Goal: Task Accomplishment & Management: Complete application form

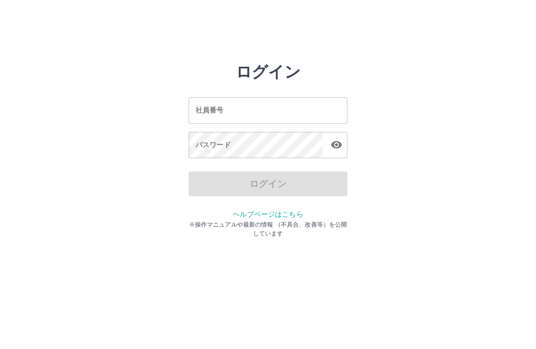
click at [312, 108] on input "社員番号" at bounding box center [268, 110] width 159 height 26
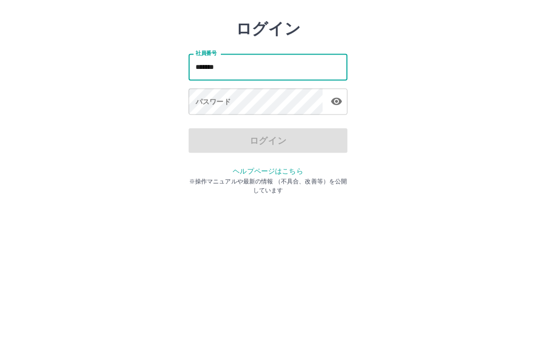
type input "*******"
click at [221, 132] on div "パスワード パスワード" at bounding box center [268, 146] width 159 height 28
click at [217, 132] on div "パスワード パスワード" at bounding box center [268, 146] width 159 height 28
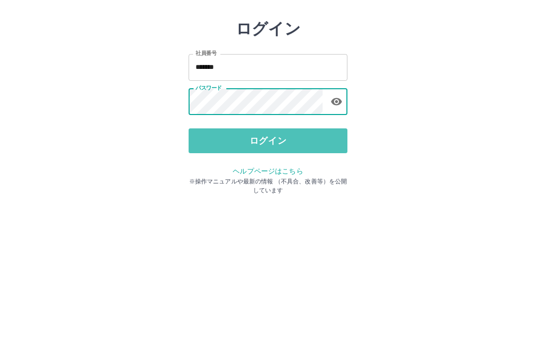
click at [273, 172] on button "ログイン" at bounding box center [268, 184] width 159 height 25
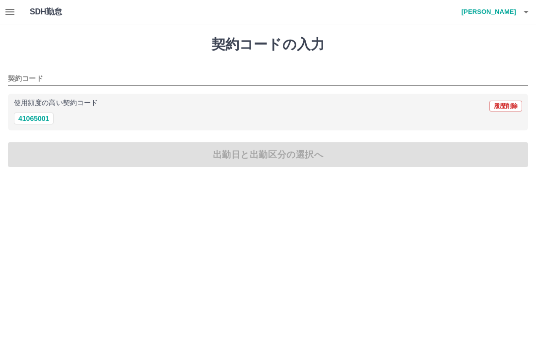
click at [23, 123] on button "41065001" at bounding box center [34, 119] width 40 height 12
type input "********"
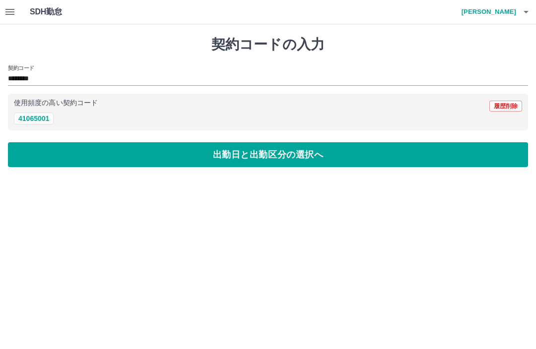
click at [111, 164] on button "出勤日と出勤区分の選択へ" at bounding box center [268, 154] width 520 height 25
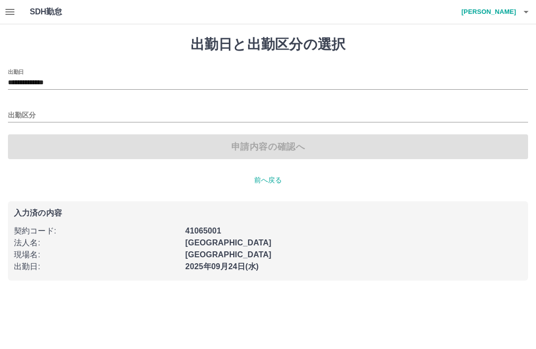
click at [29, 111] on input "出勤区分" at bounding box center [268, 116] width 520 height 12
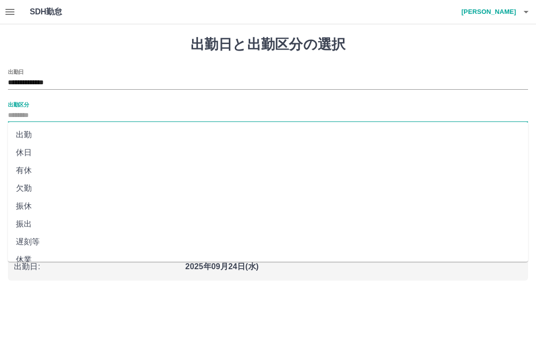
click at [29, 132] on li "出勤" at bounding box center [268, 135] width 520 height 18
type input "**"
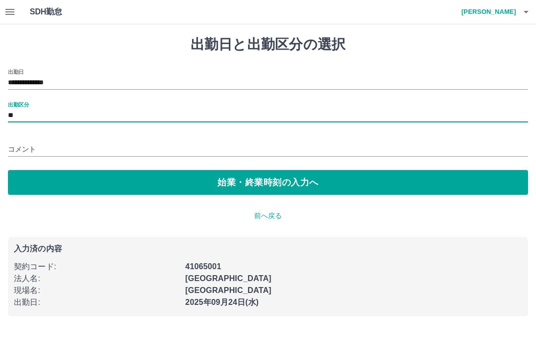
click at [123, 182] on button "始業・終業時刻の入力へ" at bounding box center [268, 182] width 520 height 25
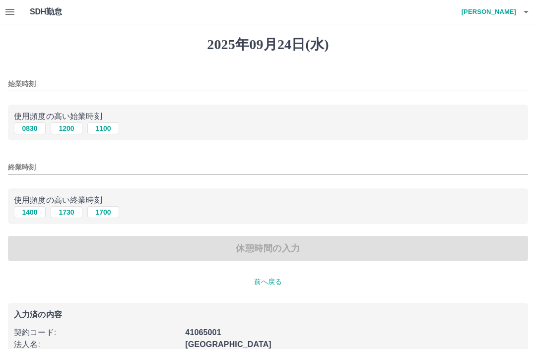
click at [38, 123] on button "0830" at bounding box center [30, 129] width 32 height 12
type input "****"
click at [29, 211] on button "1400" at bounding box center [30, 212] width 32 height 12
type input "****"
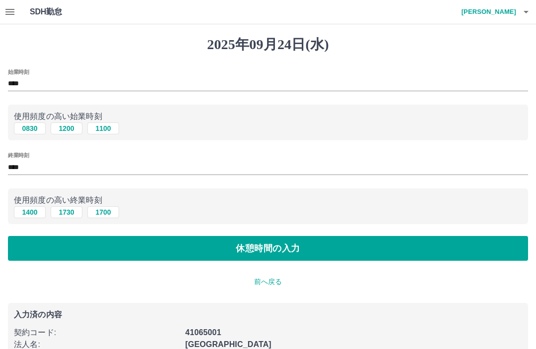
click at [102, 246] on button "休憩時間の入力" at bounding box center [268, 248] width 520 height 25
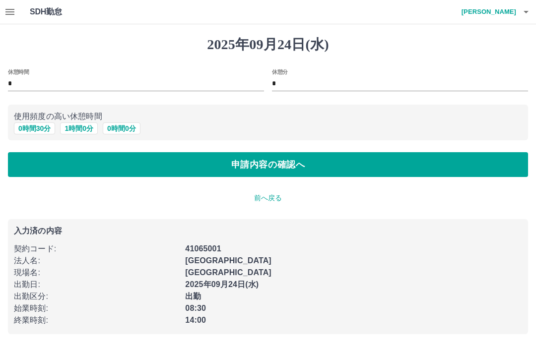
click at [44, 125] on button "0 時間 30 分" at bounding box center [34, 129] width 41 height 12
type input "**"
click at [249, 156] on button "申請内容の確認へ" at bounding box center [268, 164] width 520 height 25
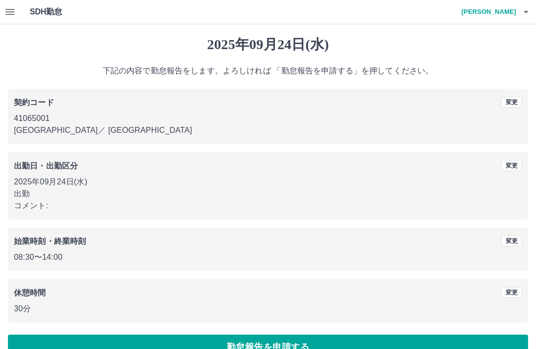
scroll to position [22, 0]
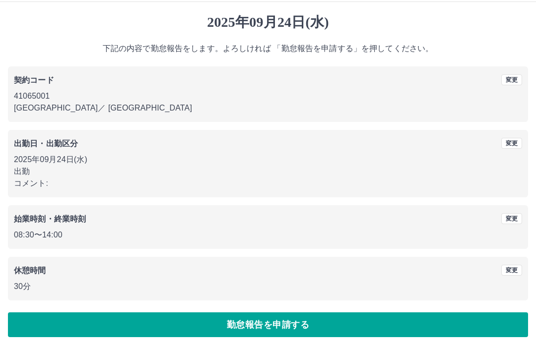
click at [328, 328] on button "勤怠報告を申請する" at bounding box center [268, 325] width 520 height 25
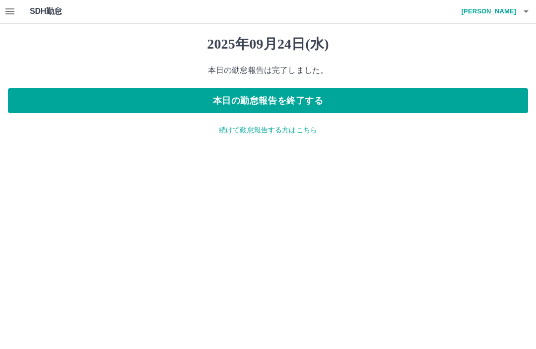
click at [290, 130] on p "続けて勤怠報告する方はこちら" at bounding box center [268, 131] width 520 height 10
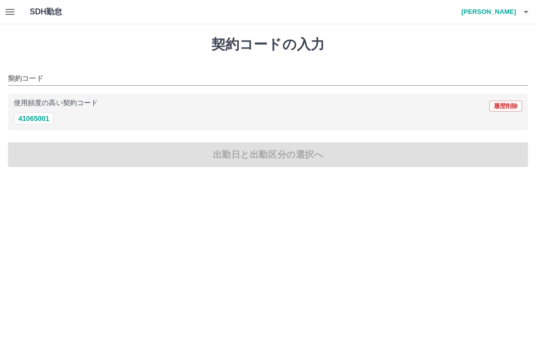
click at [40, 114] on button "41065001" at bounding box center [34, 119] width 40 height 12
type input "********"
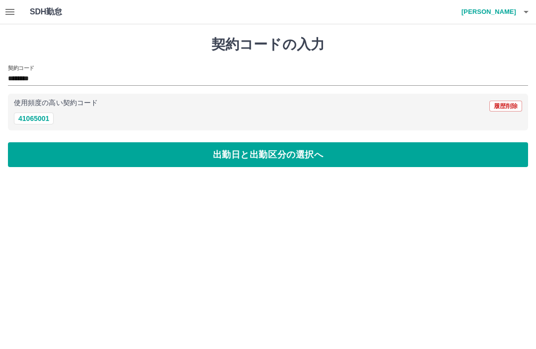
click at [71, 155] on button "出勤日と出勤区分の選択へ" at bounding box center [268, 154] width 520 height 25
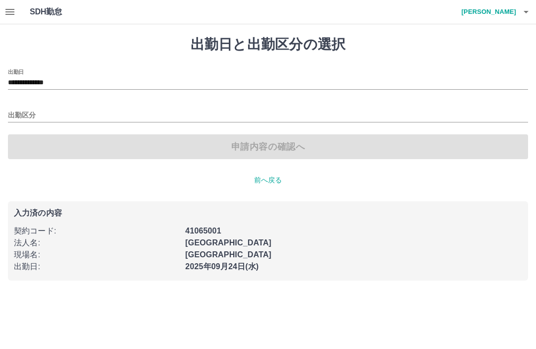
click at [37, 114] on input "出勤区分" at bounding box center [268, 116] width 520 height 12
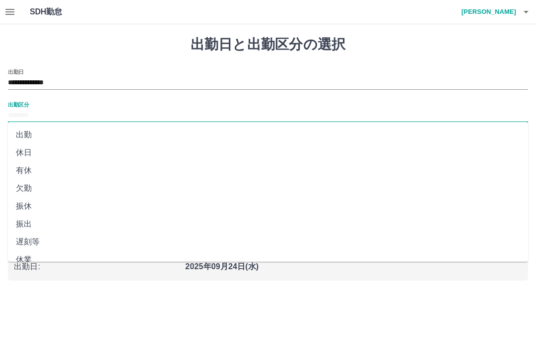
click at [31, 134] on li "出勤" at bounding box center [268, 135] width 520 height 18
type input "**"
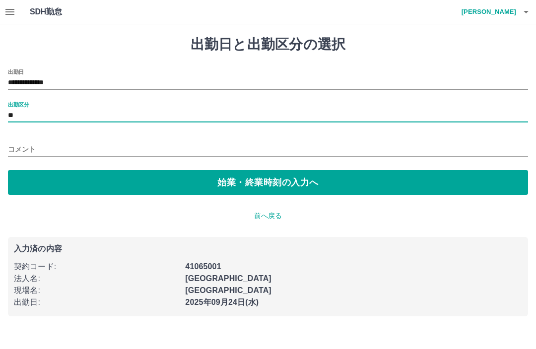
click at [66, 179] on button "始業・終業時刻の入力へ" at bounding box center [268, 182] width 520 height 25
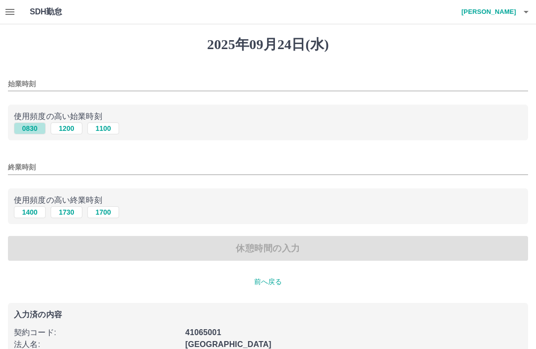
click at [38, 128] on button "0830" at bounding box center [30, 129] width 32 height 12
type input "****"
click at [34, 212] on button "1400" at bounding box center [30, 212] width 32 height 12
type input "****"
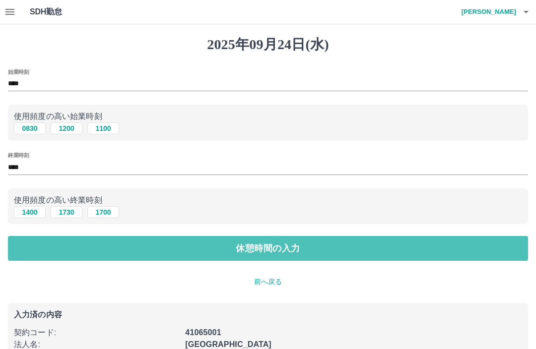
click at [69, 250] on button "休憩時間の入力" at bounding box center [268, 248] width 520 height 25
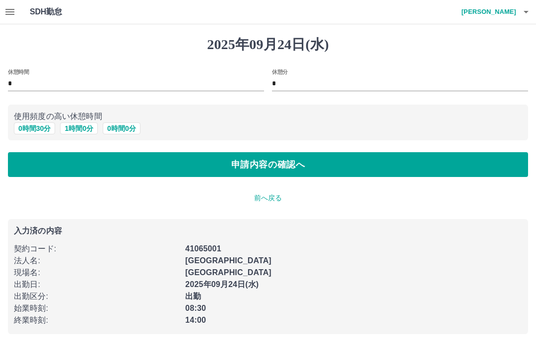
click at [41, 126] on button "0 時間 30 分" at bounding box center [34, 129] width 41 height 12
type input "**"
click at [55, 169] on button "申請内容の確認へ" at bounding box center [268, 164] width 520 height 25
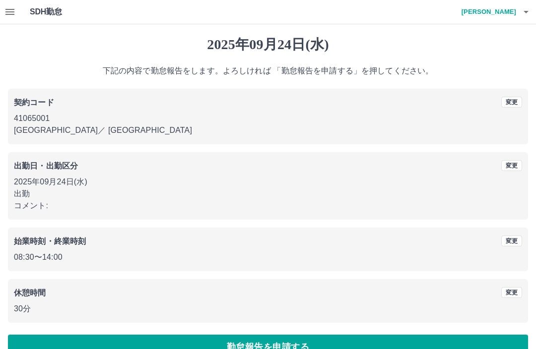
scroll to position [22, 0]
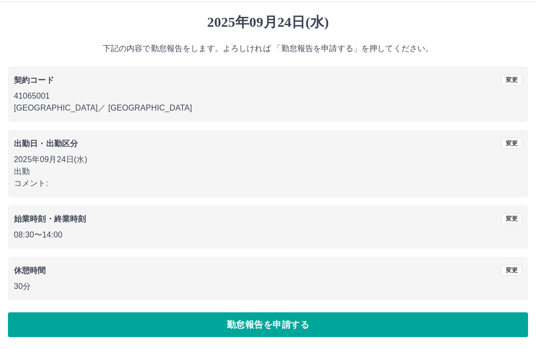
click at [69, 162] on p "2025年09月24日(水)" at bounding box center [268, 160] width 508 height 12
click at [511, 144] on button "変更" at bounding box center [511, 143] width 21 height 11
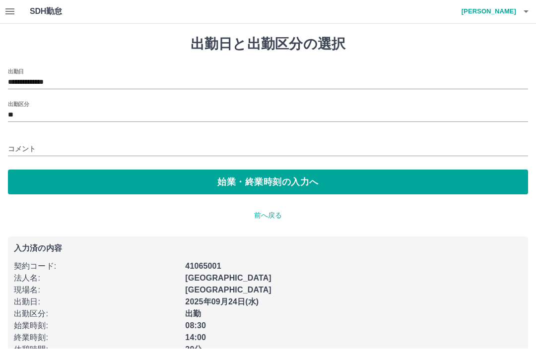
scroll to position [0, 0]
click at [64, 85] on input "**********" at bounding box center [268, 82] width 520 height 12
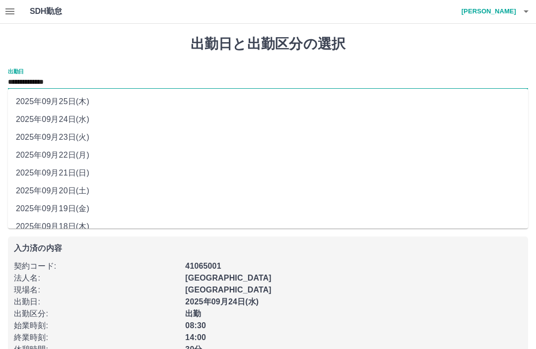
click at [84, 101] on li "2025年09月25日(木)" at bounding box center [268, 102] width 520 height 18
type input "**********"
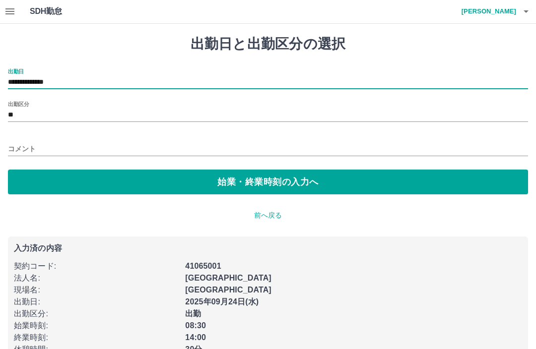
click at [296, 187] on button "始業・終業時刻の入力へ" at bounding box center [268, 182] width 520 height 25
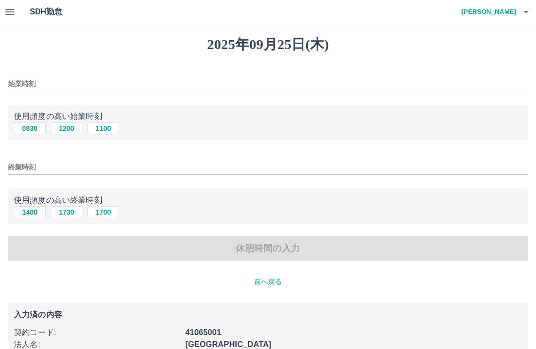
click at [34, 125] on button "0830" at bounding box center [30, 129] width 32 height 12
type input "****"
click at [32, 213] on button "1400" at bounding box center [30, 212] width 32 height 12
type input "****"
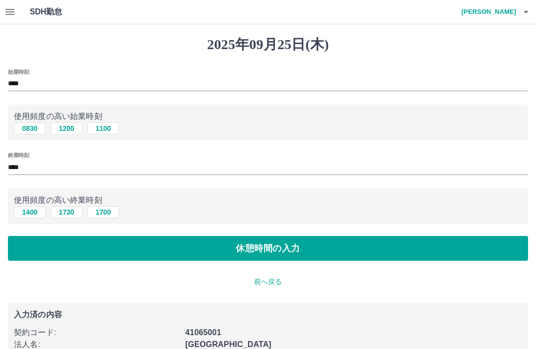
click at [95, 252] on button "休憩時間の入力" at bounding box center [268, 248] width 520 height 25
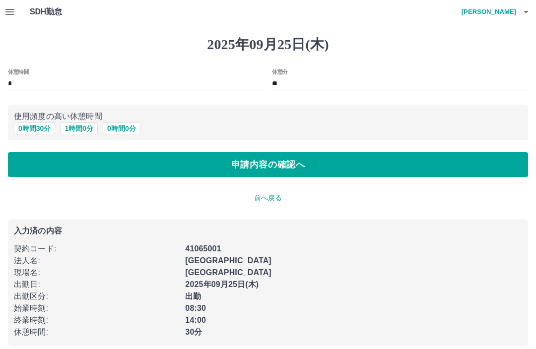
click at [42, 126] on button "0 時間 30 分" at bounding box center [34, 129] width 41 height 12
click at [63, 173] on button "申請内容の確認へ" at bounding box center [268, 164] width 520 height 25
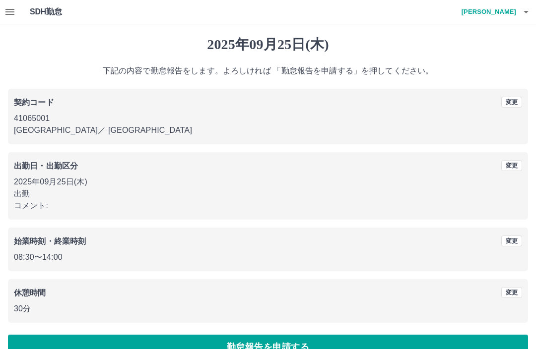
scroll to position [22, 0]
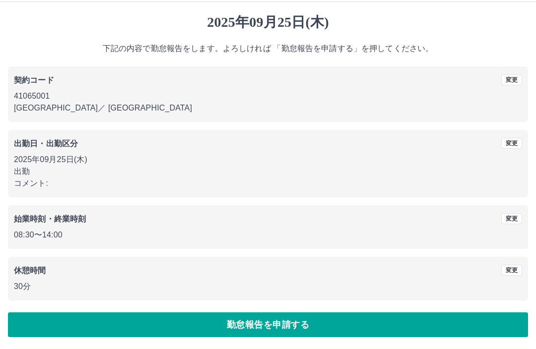
click at [306, 327] on button "勤怠報告を申請する" at bounding box center [268, 325] width 520 height 25
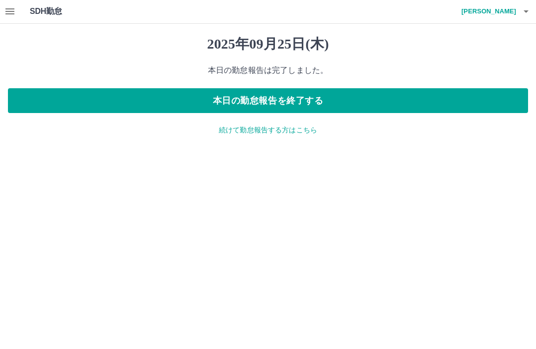
click at [240, 98] on button "本日の勤怠報告を終了する" at bounding box center [268, 101] width 520 height 25
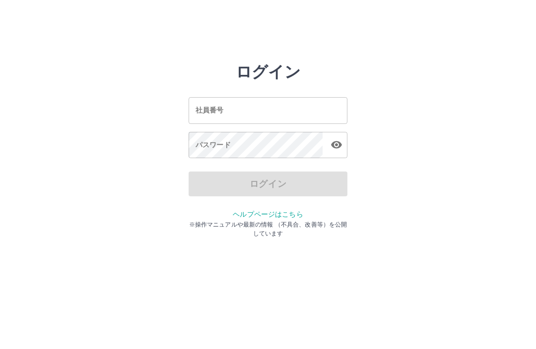
click at [295, 104] on input "社員番号" at bounding box center [268, 110] width 159 height 26
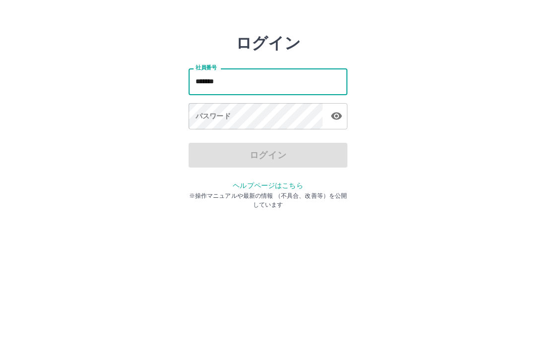
type input "*******"
click at [215, 132] on div "パスワード パスワード" at bounding box center [268, 146] width 159 height 28
click at [207, 132] on div "パスワード パスワード" at bounding box center [268, 146] width 159 height 28
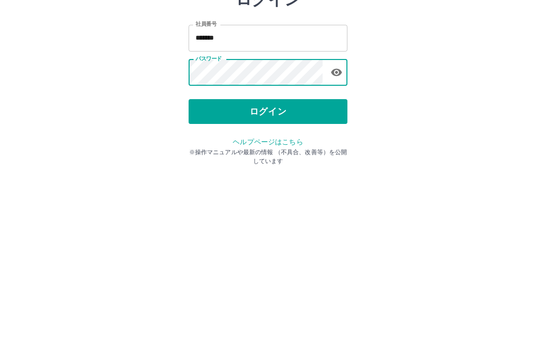
click at [252, 172] on button "ログイン" at bounding box center [268, 184] width 159 height 25
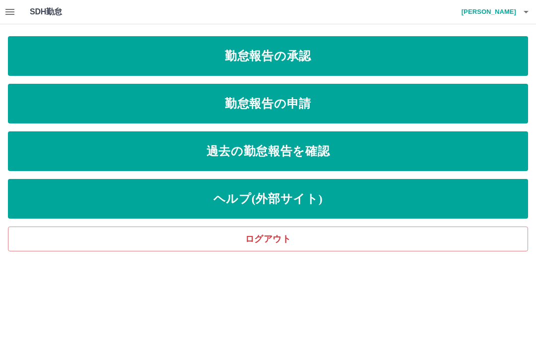
click at [4, 14] on icon "button" at bounding box center [10, 12] width 12 height 12
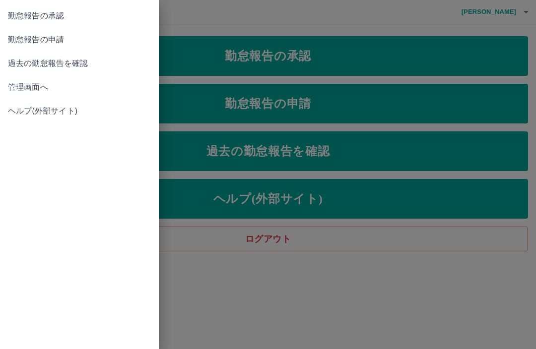
click at [40, 92] on span "管理画面へ" at bounding box center [79, 87] width 143 height 12
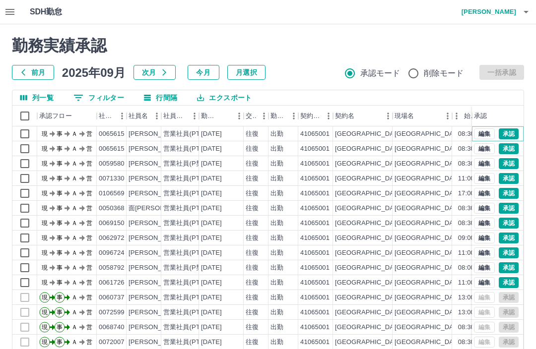
click at [505, 134] on button "承認" at bounding box center [509, 134] width 20 height 11
click at [506, 136] on button "承認" at bounding box center [509, 134] width 20 height 11
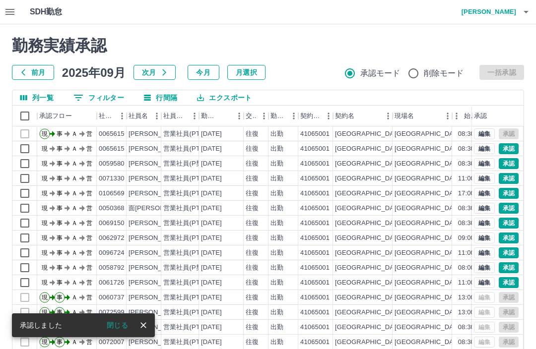
click at [122, 324] on button "閉じる" at bounding box center [117, 325] width 37 height 15
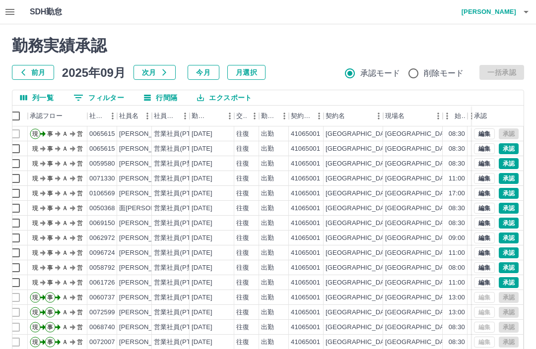
scroll to position [0, 9]
click at [486, 134] on button "編集" at bounding box center [484, 134] width 21 height 11
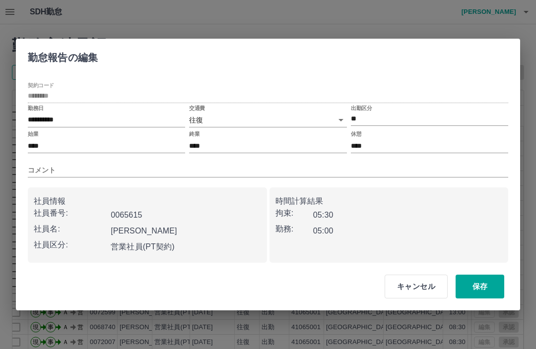
click at [421, 282] on button "キャンセル" at bounding box center [416, 287] width 63 height 24
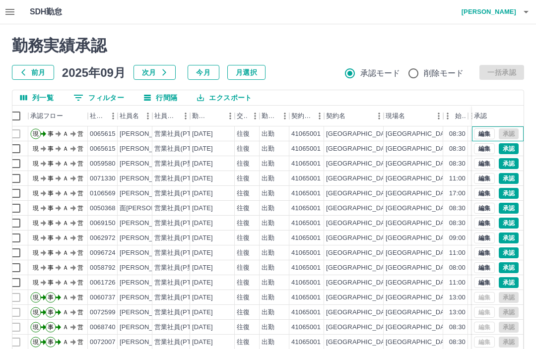
click at [503, 135] on div "編集 承認" at bounding box center [496, 134] width 45 height 11
click at [479, 135] on button "編集" at bounding box center [484, 134] width 21 height 11
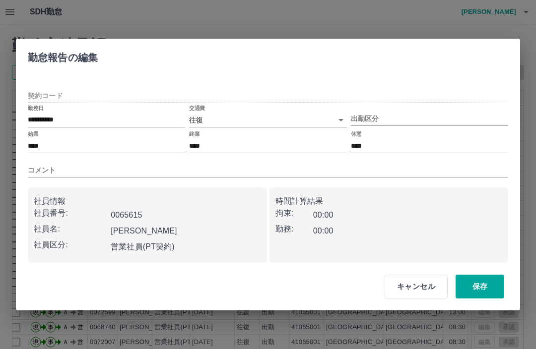
type input "********"
type input "**"
click at [488, 287] on button "保存" at bounding box center [480, 287] width 49 height 24
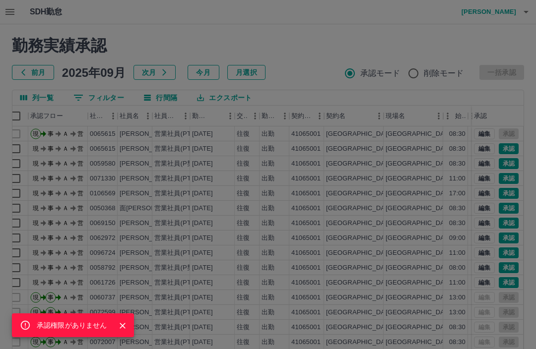
click at [420, 291] on div "承認権限がありません" at bounding box center [268, 174] width 536 height 349
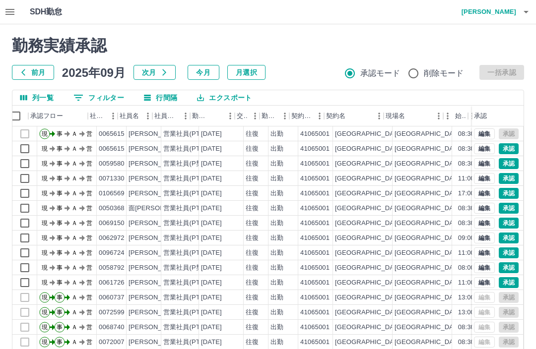
scroll to position [0, 0]
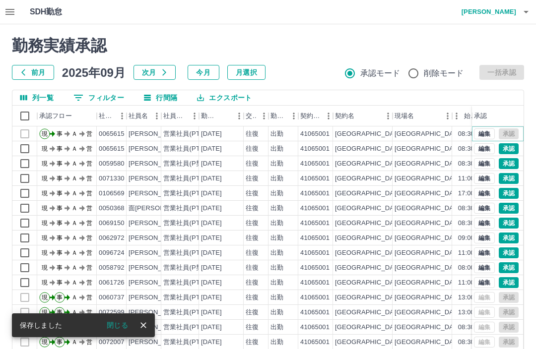
click at [485, 134] on button "編集" at bounding box center [484, 134] width 21 height 11
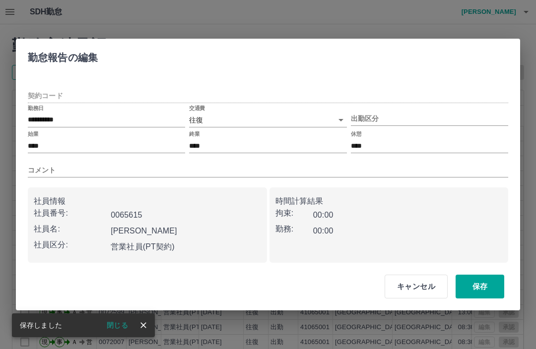
type input "********"
type input "**"
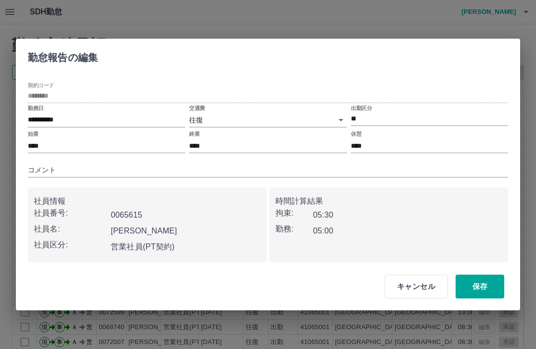
click at [416, 289] on button "キャンセル" at bounding box center [416, 287] width 63 height 24
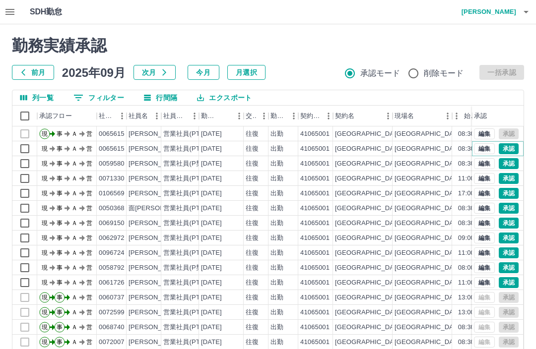
click at [503, 150] on button "承認" at bounding box center [509, 148] width 20 height 11
click at [508, 146] on div "編集 承認" at bounding box center [496, 148] width 45 height 11
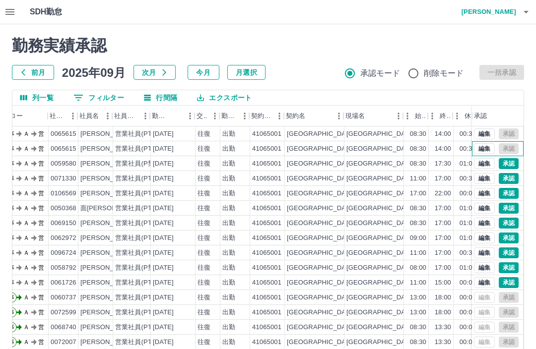
scroll to position [0, 50]
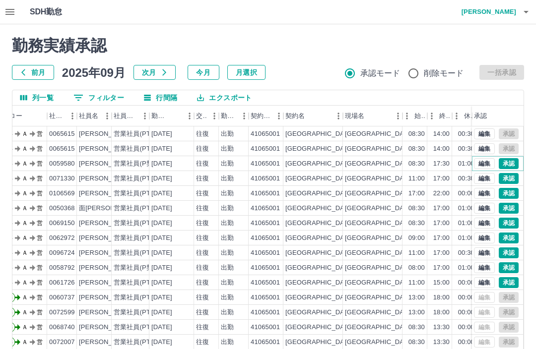
click at [509, 161] on button "承認" at bounding box center [509, 163] width 20 height 11
click at [507, 178] on button "承認" at bounding box center [509, 178] width 20 height 11
click at [509, 206] on button "承認" at bounding box center [509, 208] width 20 height 11
click at [509, 219] on button "承認" at bounding box center [509, 223] width 20 height 11
click at [509, 250] on button "承認" at bounding box center [509, 253] width 20 height 11
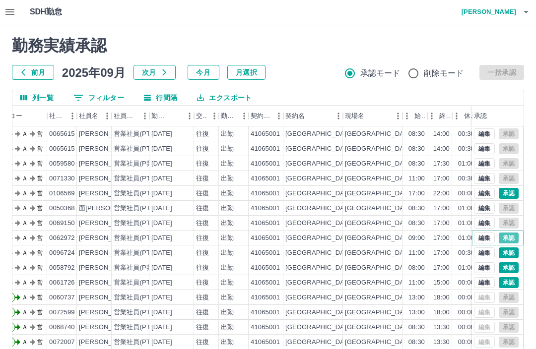
click at [507, 237] on button "承認" at bounding box center [509, 238] width 20 height 11
click at [511, 284] on button "承認" at bounding box center [509, 282] width 20 height 11
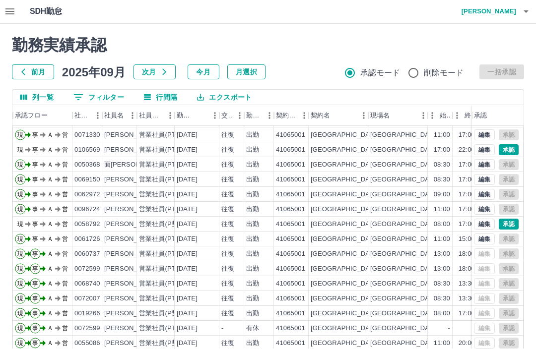
scroll to position [37, 0]
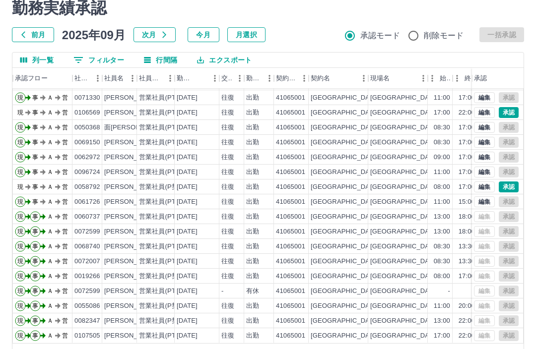
click at [414, 349] on body "SDH勤怠 [PERSON_NAME]実績承認 前月 [DATE] 次月 今月 月選択 承認モード 削除モード 一括承認 列一覧 0 フィルター 行間隔 エク…" at bounding box center [268, 172] width 536 height 419
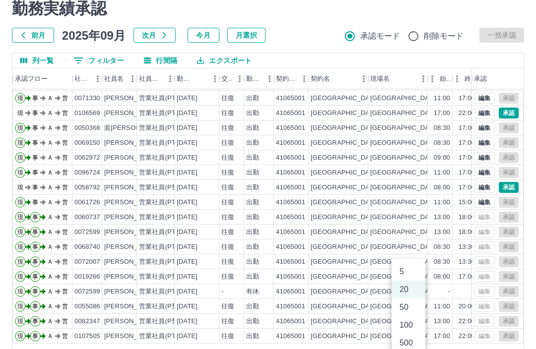
click at [407, 344] on li "500" at bounding box center [409, 343] width 34 height 18
type input "***"
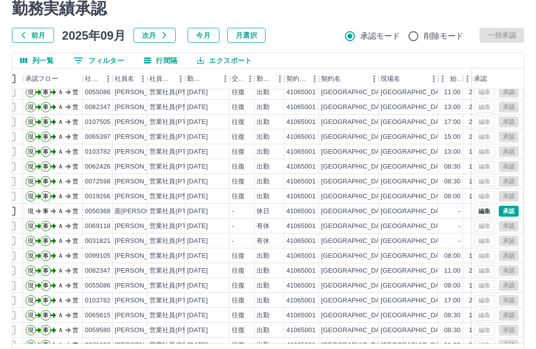
scroll to position [256, 14]
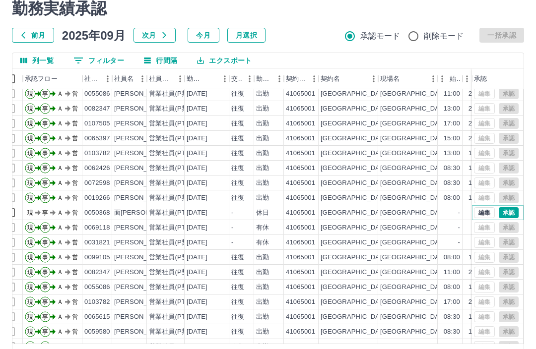
click at [510, 211] on button "承認" at bounding box center [509, 212] width 20 height 11
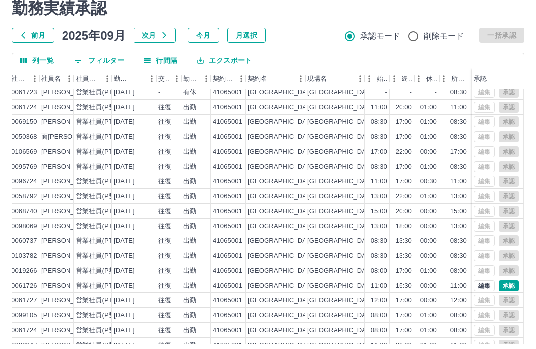
scroll to position [896, 86]
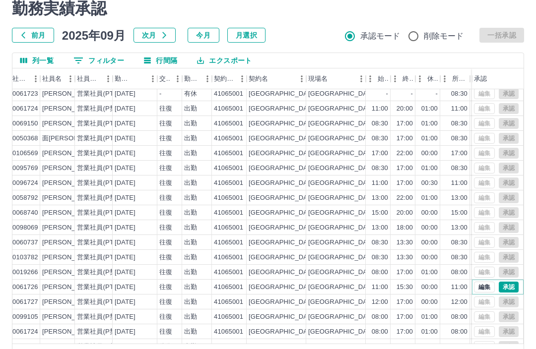
click at [511, 288] on button "承認" at bounding box center [509, 287] width 20 height 11
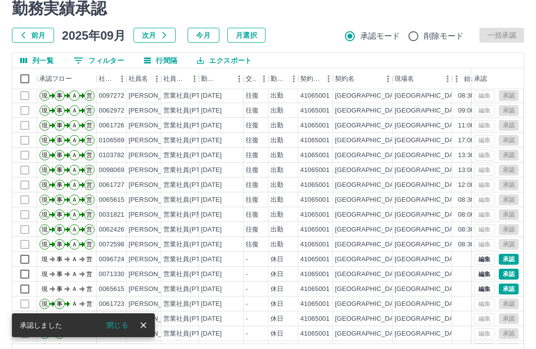
scroll to position [2027, 0]
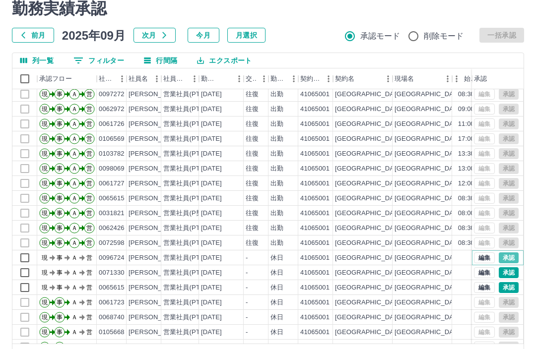
click at [511, 256] on button "承認" at bounding box center [509, 258] width 20 height 11
click at [512, 272] on button "承認" at bounding box center [509, 272] width 20 height 11
click at [514, 292] on button "承認" at bounding box center [509, 287] width 20 height 11
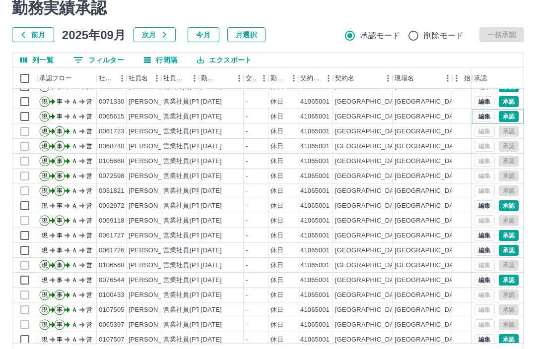
scroll to position [2199, 0]
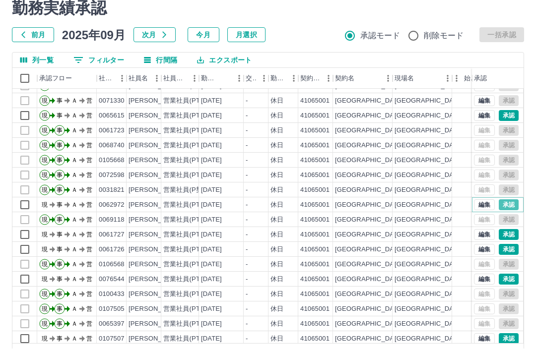
click at [510, 201] on button "承認" at bounding box center [509, 205] width 20 height 11
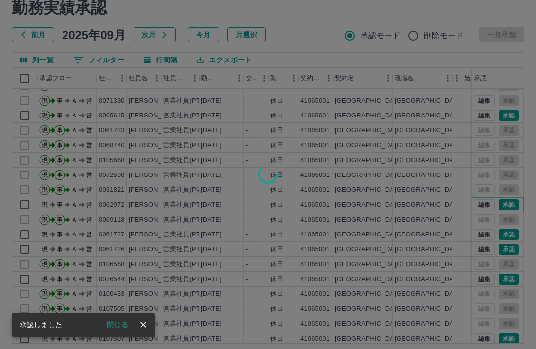
scroll to position [2199, 0]
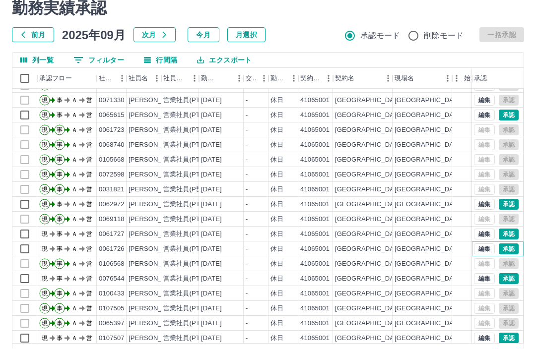
click at [508, 253] on button "承認" at bounding box center [509, 249] width 20 height 11
click at [509, 233] on button "承認" at bounding box center [509, 234] width 20 height 11
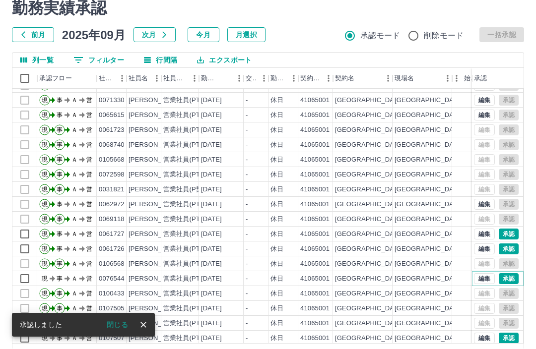
click at [506, 283] on button "承認" at bounding box center [509, 279] width 20 height 11
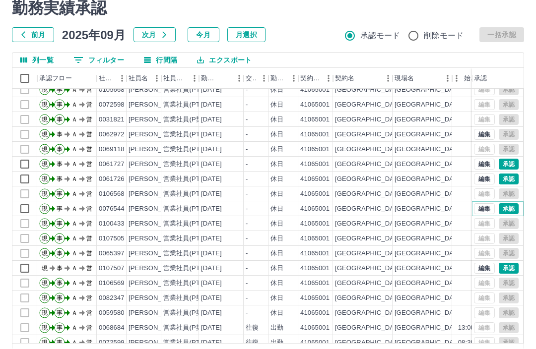
scroll to position [2270, 0]
click at [509, 268] on button "承認" at bounding box center [509, 268] width 20 height 11
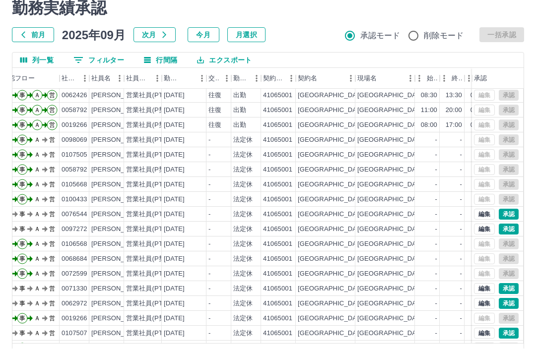
scroll to position [2696, 36]
click at [513, 225] on button "承認" at bounding box center [509, 229] width 20 height 11
click at [506, 210] on button "承認" at bounding box center [509, 214] width 20 height 11
click at [509, 286] on button "承認" at bounding box center [509, 289] width 20 height 11
click at [507, 303] on button "承認" at bounding box center [509, 304] width 20 height 11
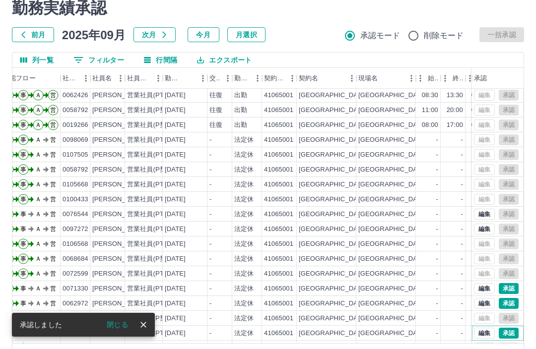
click at [514, 332] on button "承認" at bounding box center [509, 334] width 20 height 11
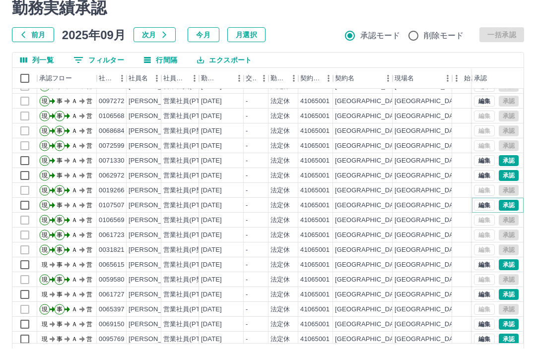
scroll to position [2824, 0]
click at [507, 264] on button "承認" at bounding box center [509, 265] width 20 height 11
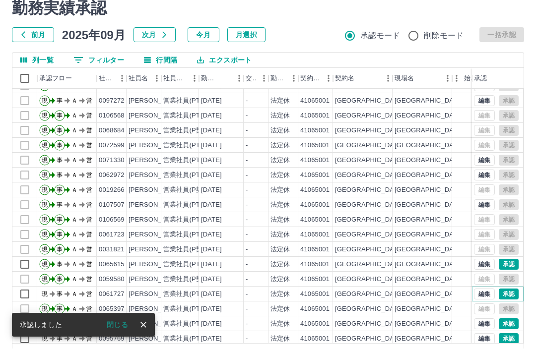
click at [508, 296] on button "承認" at bounding box center [509, 294] width 20 height 11
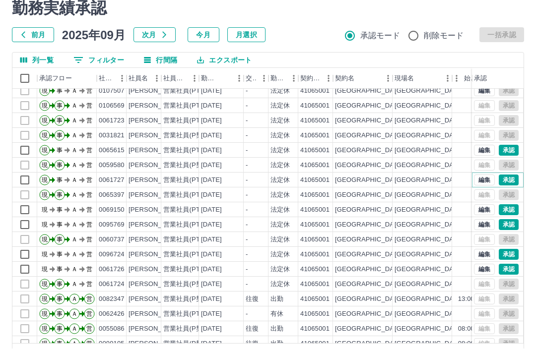
scroll to position [2939, 0]
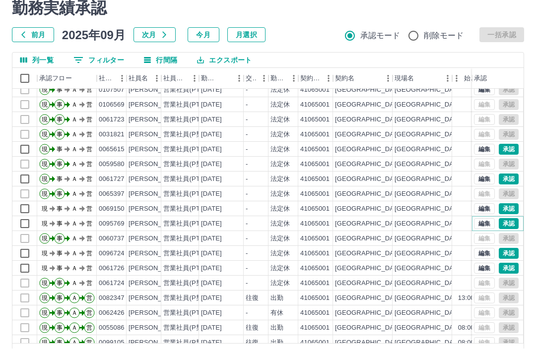
click at [512, 221] on button "承認" at bounding box center [509, 224] width 20 height 11
click at [507, 212] on button "承認" at bounding box center [509, 209] width 20 height 11
click at [504, 271] on button "承認" at bounding box center [509, 269] width 20 height 11
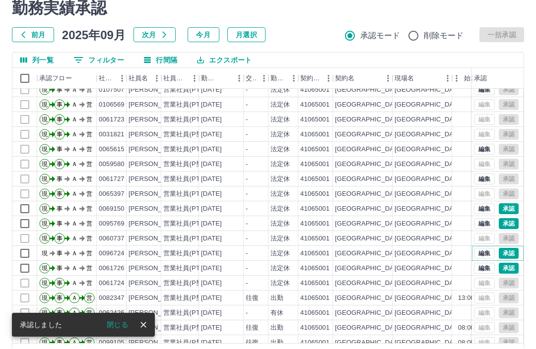
click at [507, 254] on button "承認" at bounding box center [509, 254] width 20 height 11
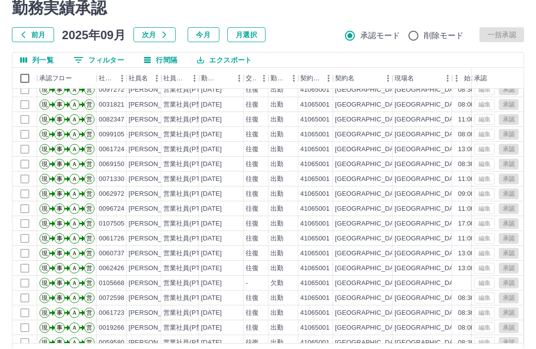
scroll to position [0, 0]
